Goal: Navigation & Orientation: Find specific page/section

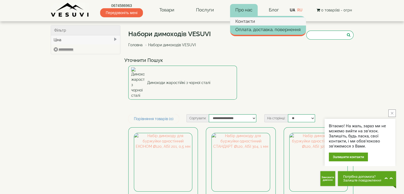
click at [247, 21] on link "Контакти" at bounding box center [268, 21] width 76 height 8
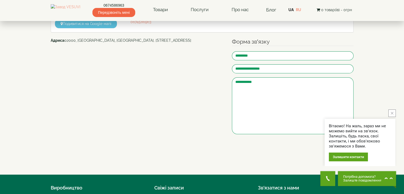
scroll to position [53, 0]
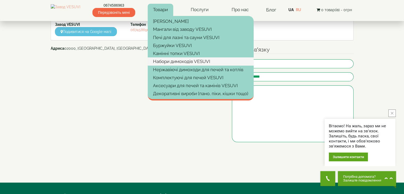
click at [172, 59] on link "Набори димоходів VESUVI" at bounding box center [201, 61] width 106 height 8
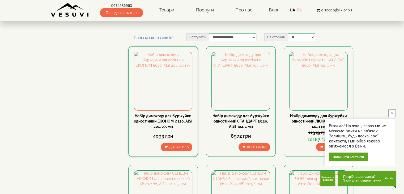
scroll to position [80, 0]
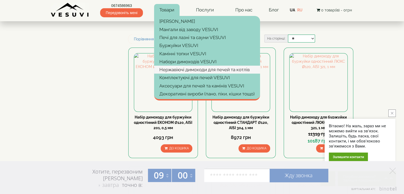
click at [161, 67] on link "Нержавіючі димоходи для печей та котлів" at bounding box center [207, 70] width 106 height 8
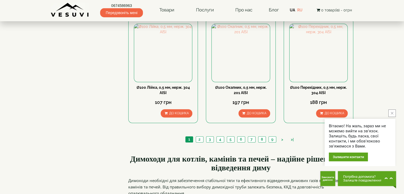
scroll to position [584, 0]
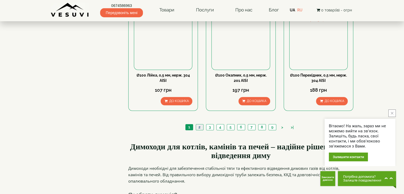
click at [198, 124] on link "2" at bounding box center [199, 127] width 7 height 6
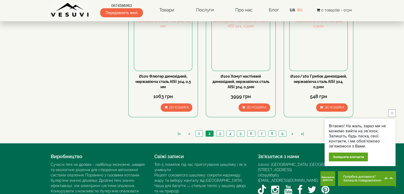
scroll to position [584, 0]
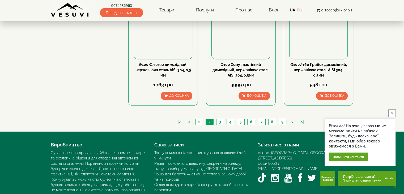
click at [215, 119] on ul "|< < 1 2 3 4 5 6 7 8 9 > >|" at bounding box center [241, 122] width 134 height 7
click at [221, 119] on link "3" at bounding box center [219, 122] width 7 height 6
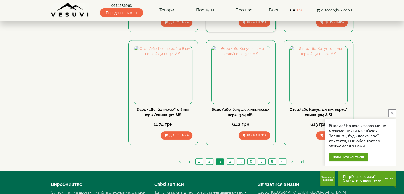
scroll to position [557, 0]
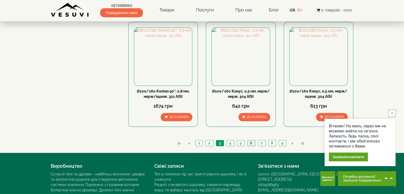
click at [250, 140] on link "6" at bounding box center [251, 143] width 8 height 6
